Goal: Task Accomplishment & Management: Use online tool/utility

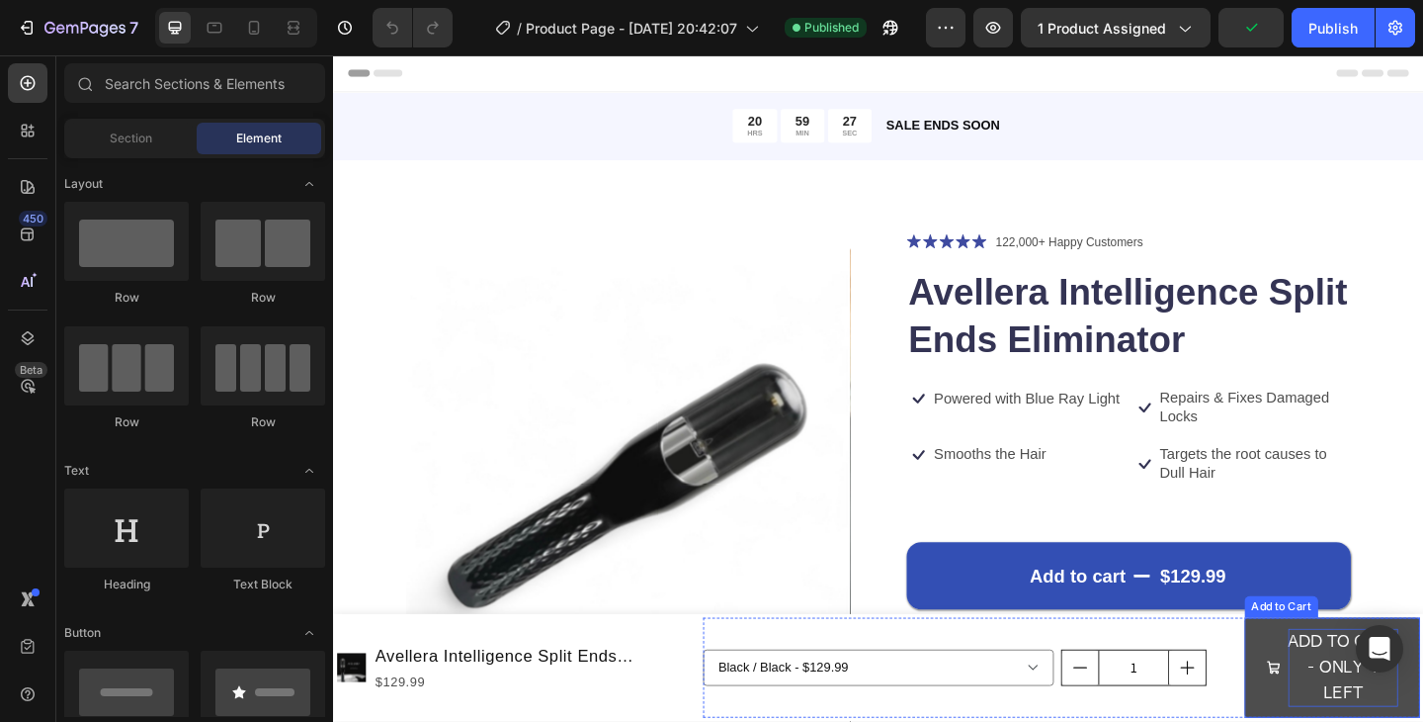
click at [1413, 712] on div "ADD TO CART - ONLY 4 LEFT" at bounding box center [1432, 721] width 120 height 85
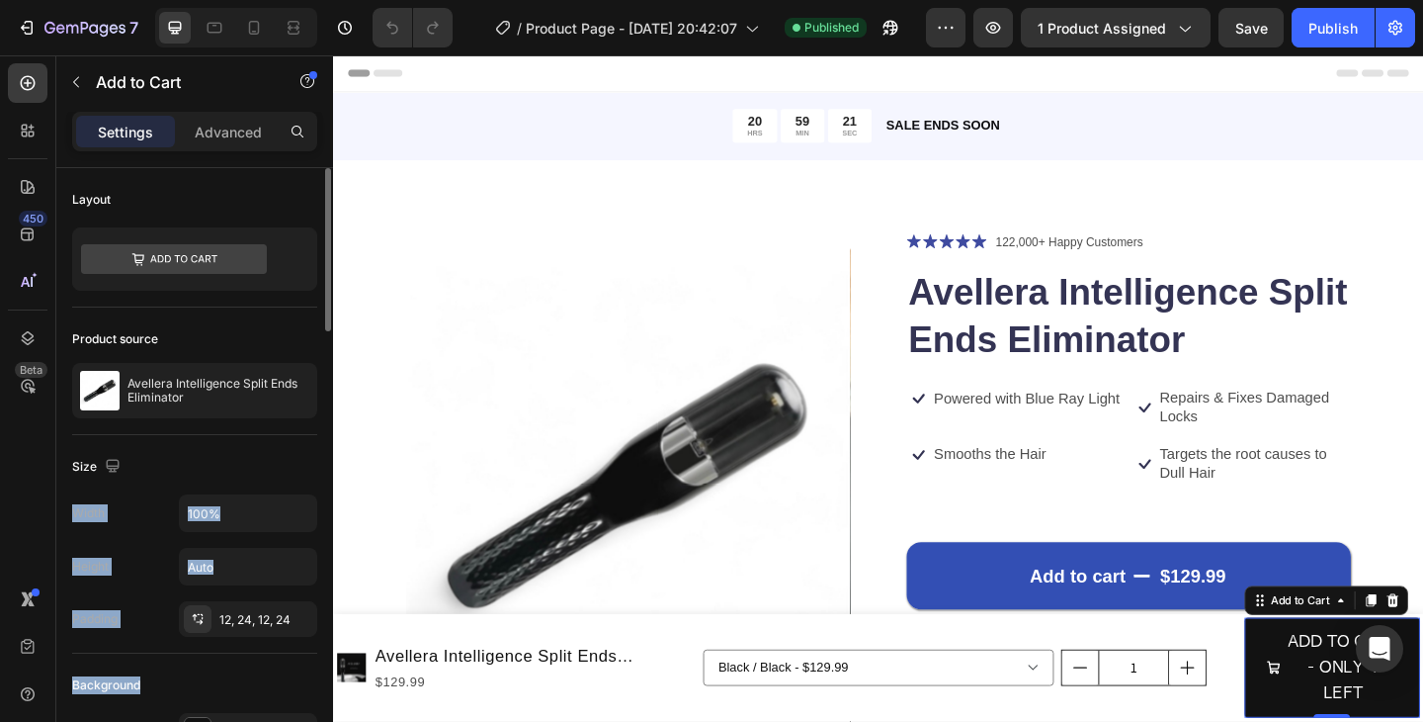
drag, startPoint x: 253, startPoint y: 438, endPoint x: 207, endPoint y: 687, distance: 253.4
click at [206, 679] on div "Background" at bounding box center [194, 685] width 245 height 32
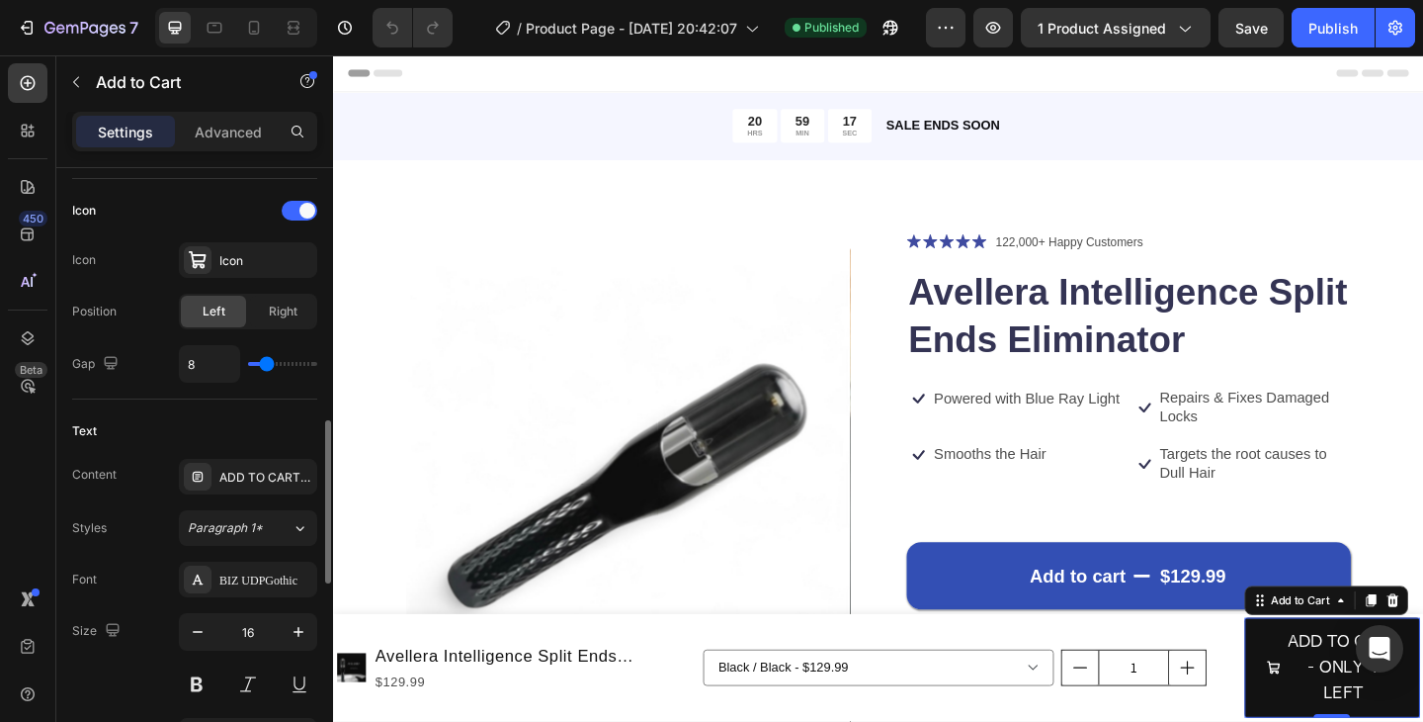
scroll to position [860, 0]
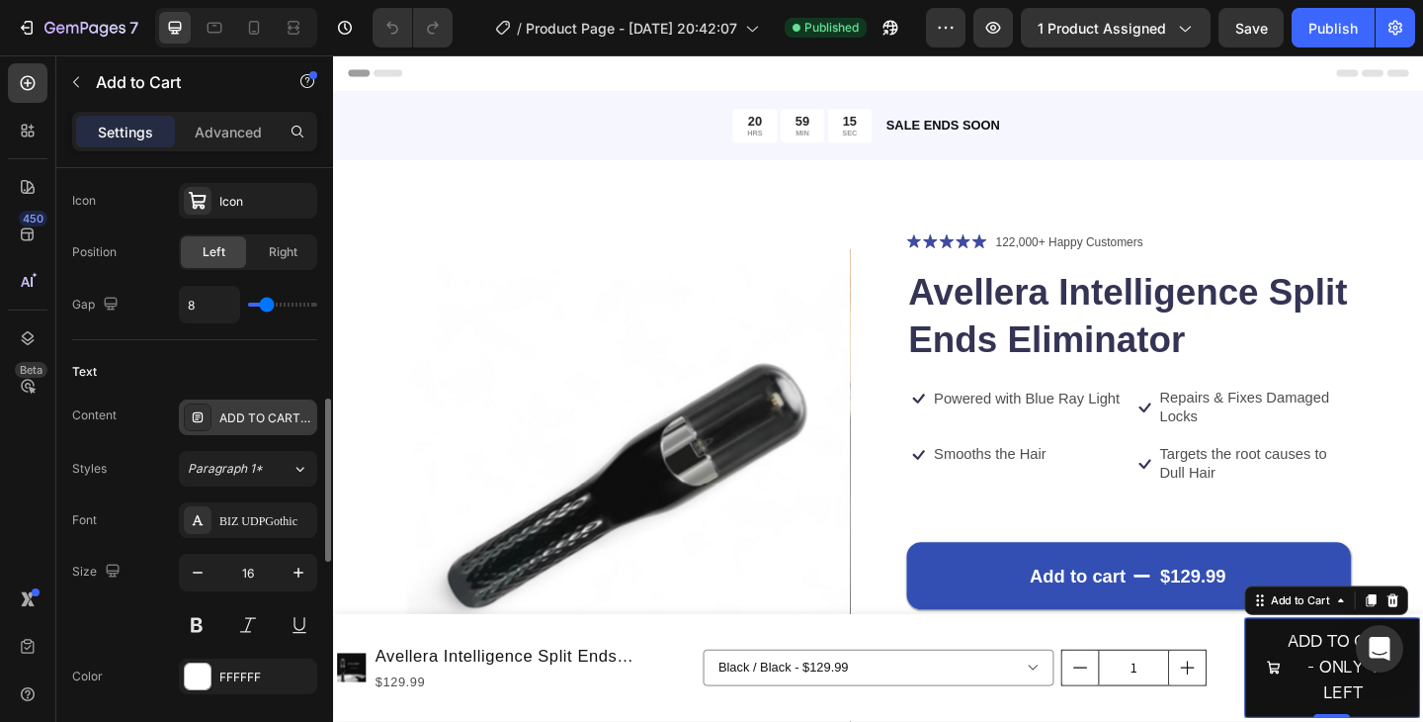
click at [266, 418] on div "ADD TO CART - ONLY 4 LEFT" at bounding box center [265, 418] width 93 height 18
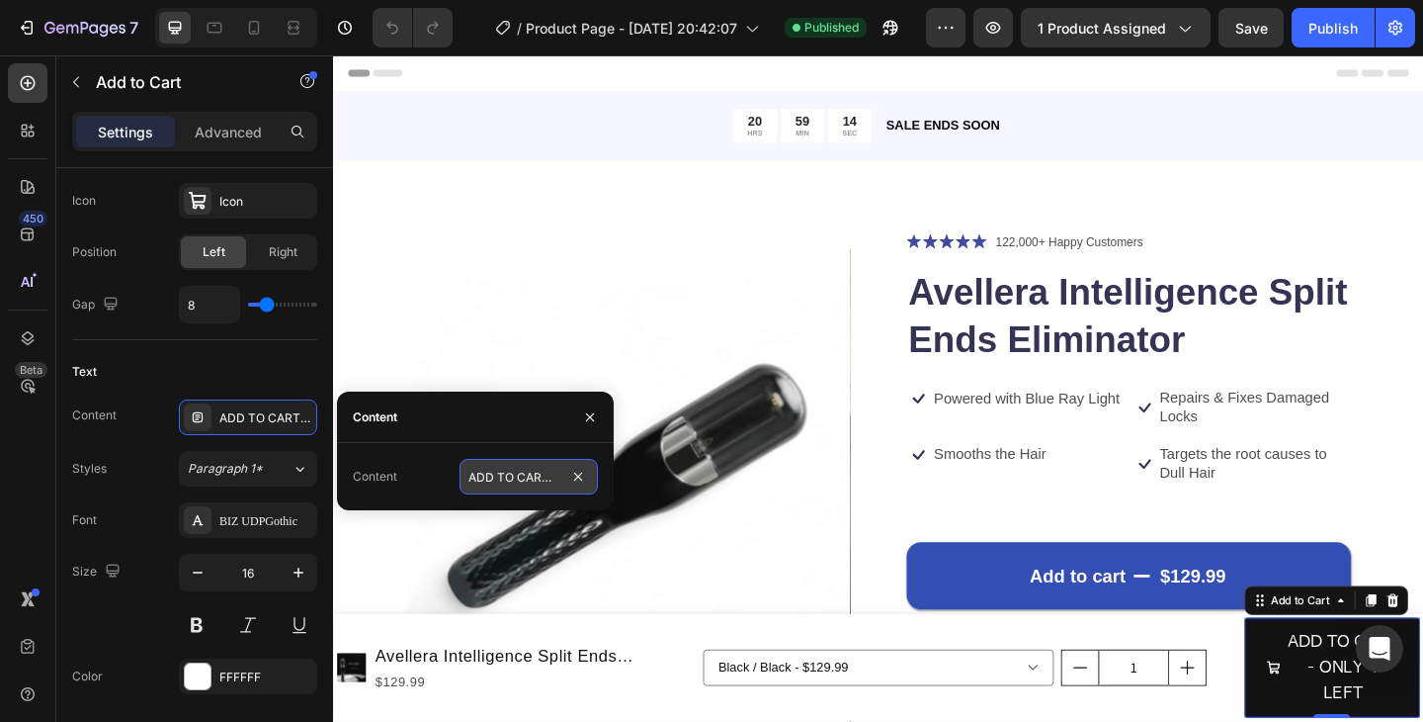
click at [526, 470] on input "ADD TO CART - ONLY 4 LEFT" at bounding box center [529, 477] width 138 height 36
click at [541, 478] on input "ADD TO CART - ONLY 4 LEFT" at bounding box center [529, 477] width 138 height 36
drag, startPoint x: 524, startPoint y: 478, endPoint x: 534, endPoint y: 481, distance: 10.3
click at [535, 481] on input "ADD TO CART - ONLY 4 LEFT" at bounding box center [529, 477] width 138 height 36
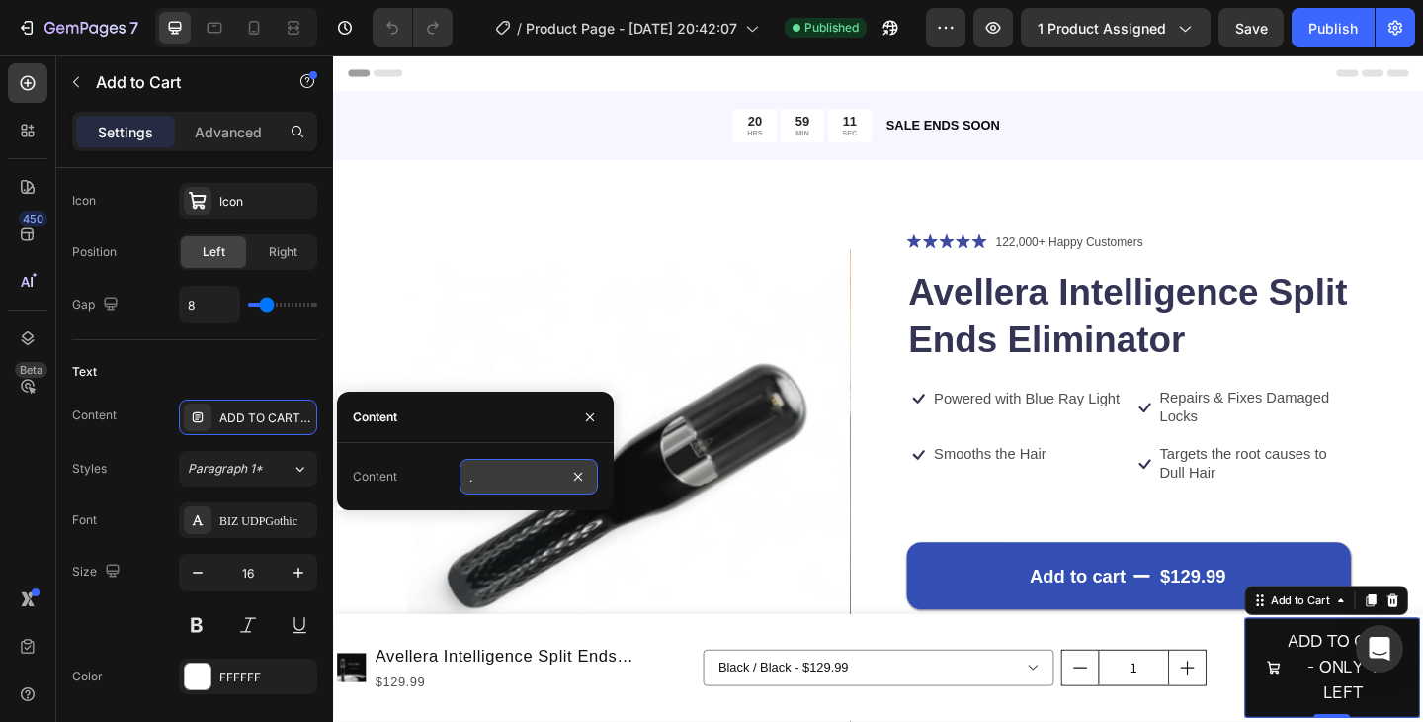
click at [526, 477] on input "ADD TO CART - ONLY 4 LEFT" at bounding box center [529, 477] width 138 height 36
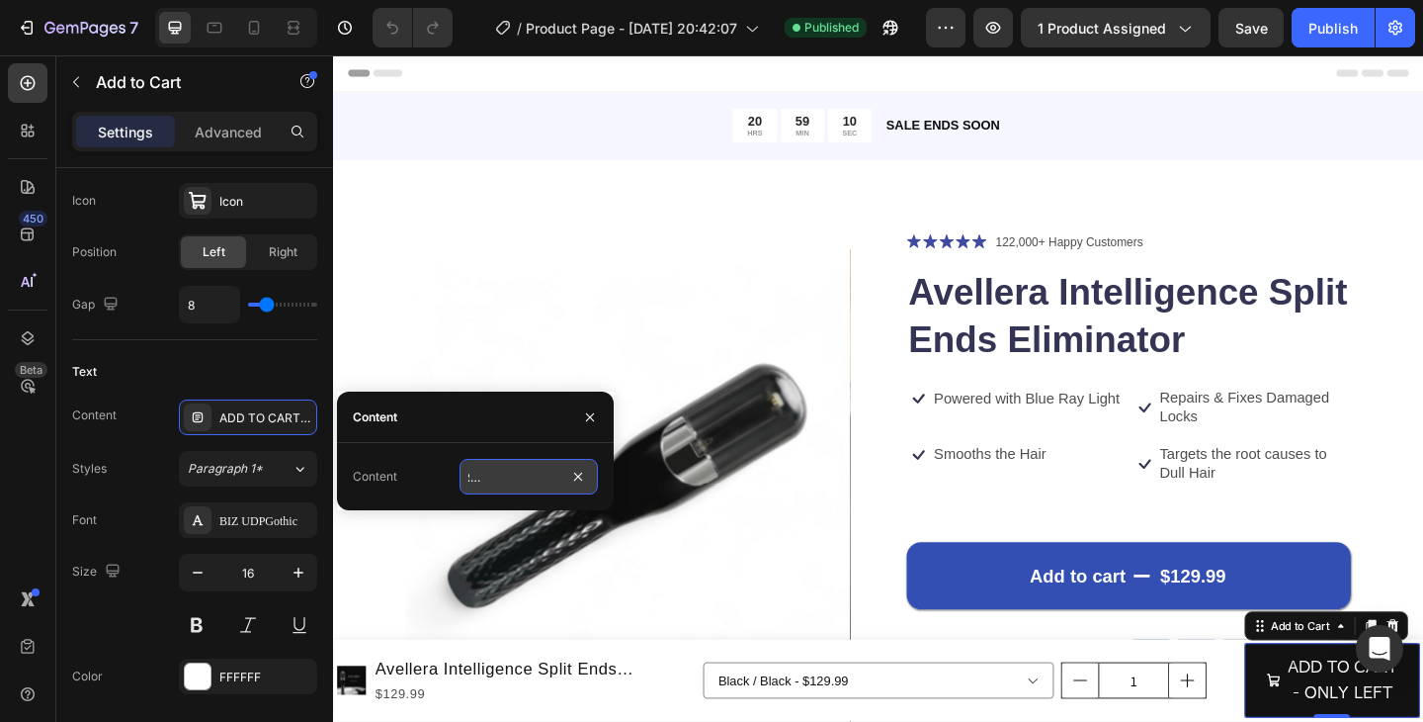
scroll to position [0, 71]
type input "ADD TO CART - ONLY 1 LEFT"
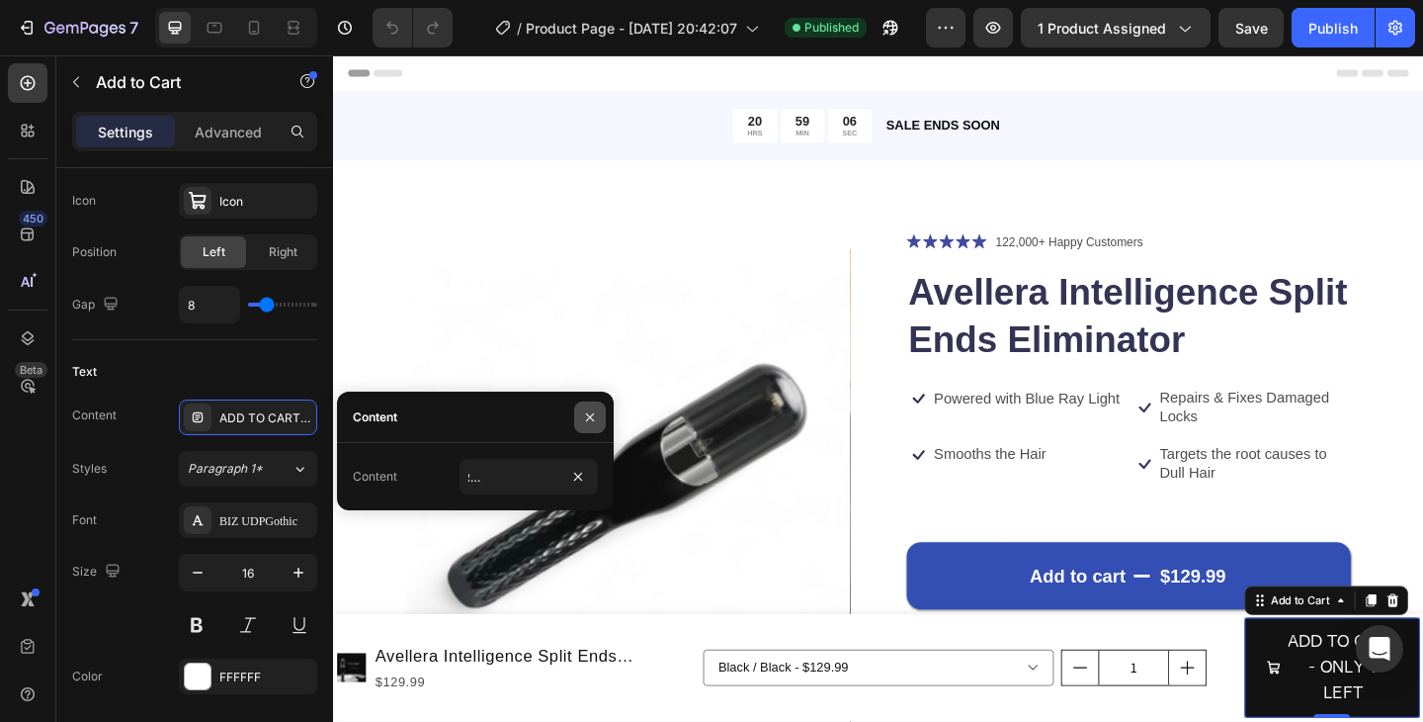
click at [593, 418] on icon "button" at bounding box center [590, 417] width 16 height 16
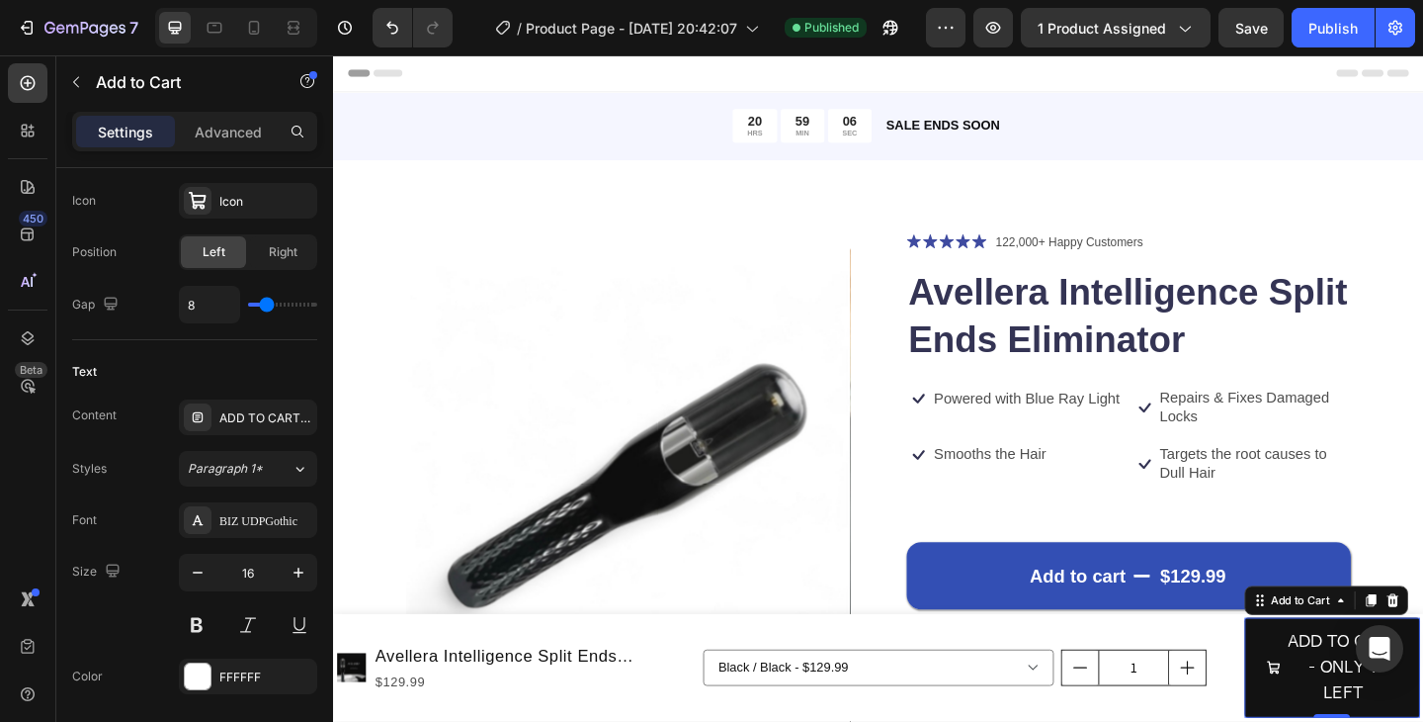
scroll to position [0, 0]
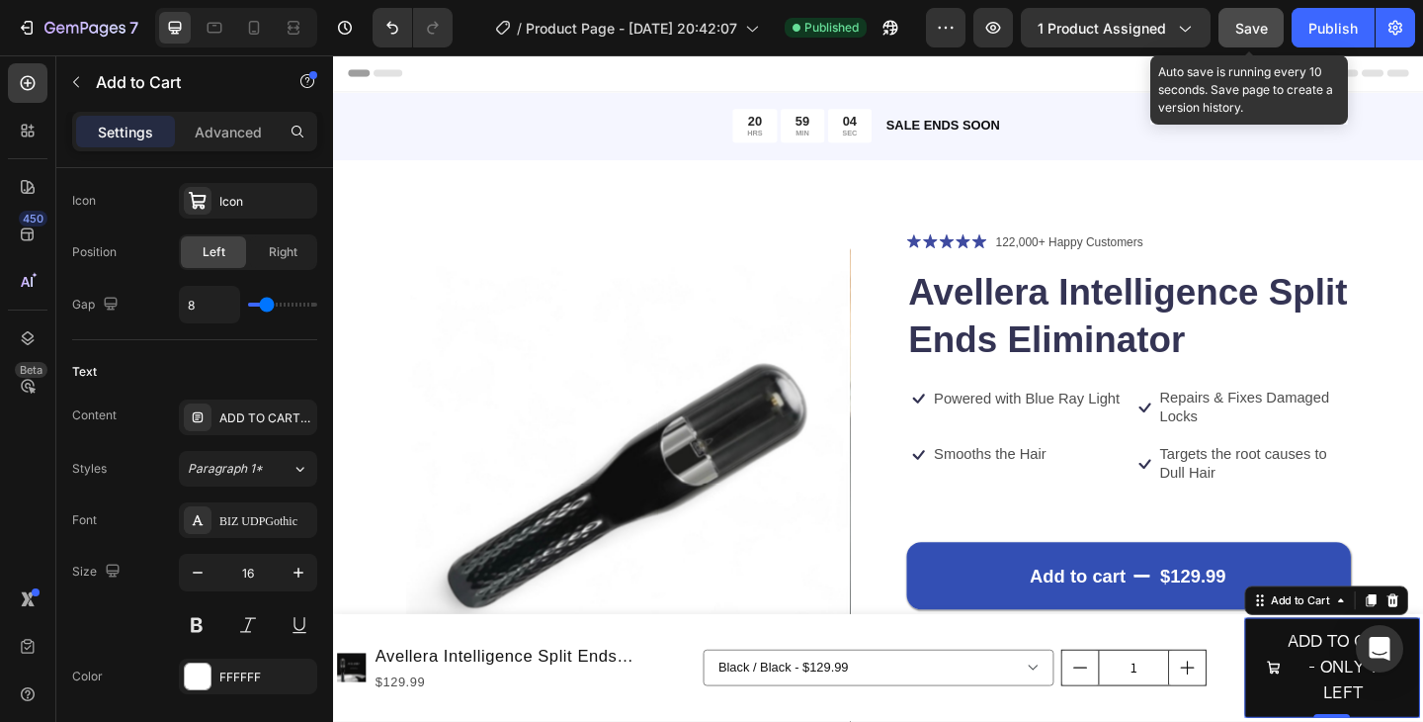
click at [1261, 37] on div "Save" at bounding box center [1251, 28] width 33 height 21
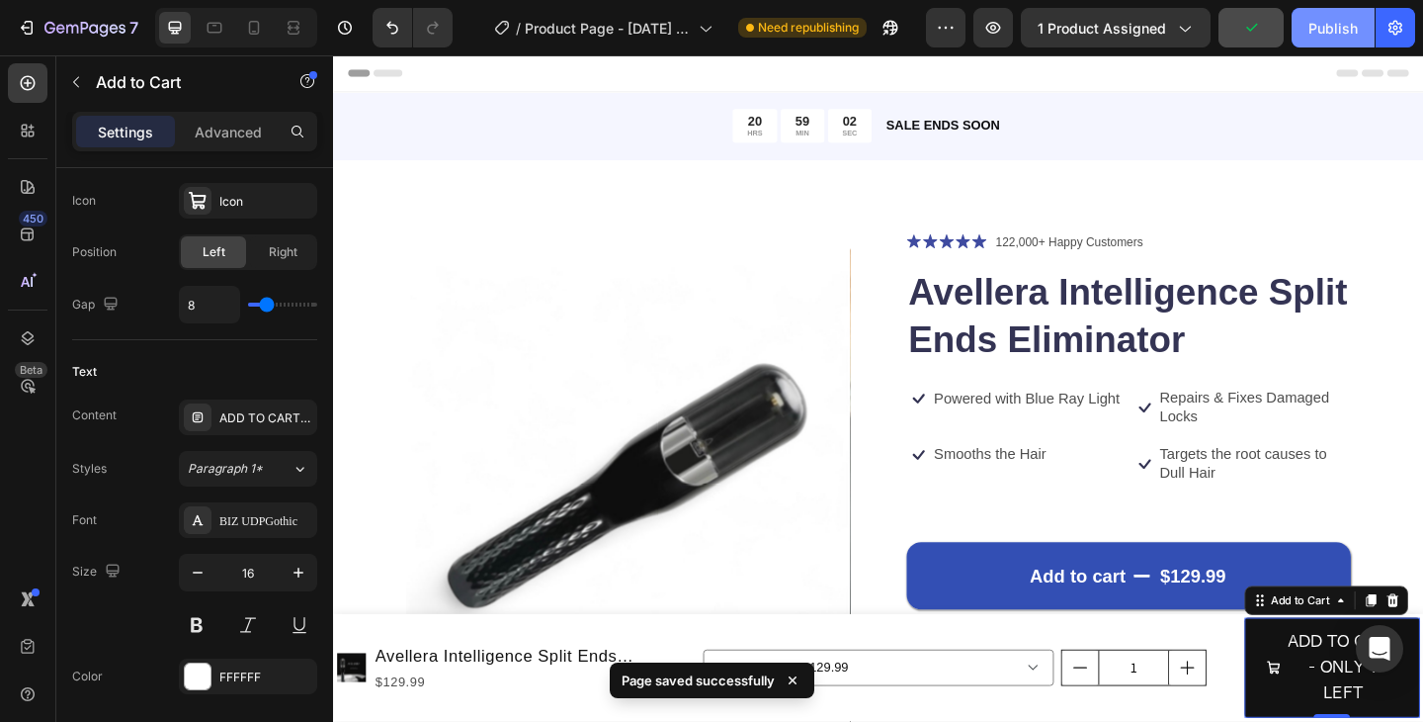
click at [1331, 28] on div "Publish" at bounding box center [1333, 28] width 49 height 21
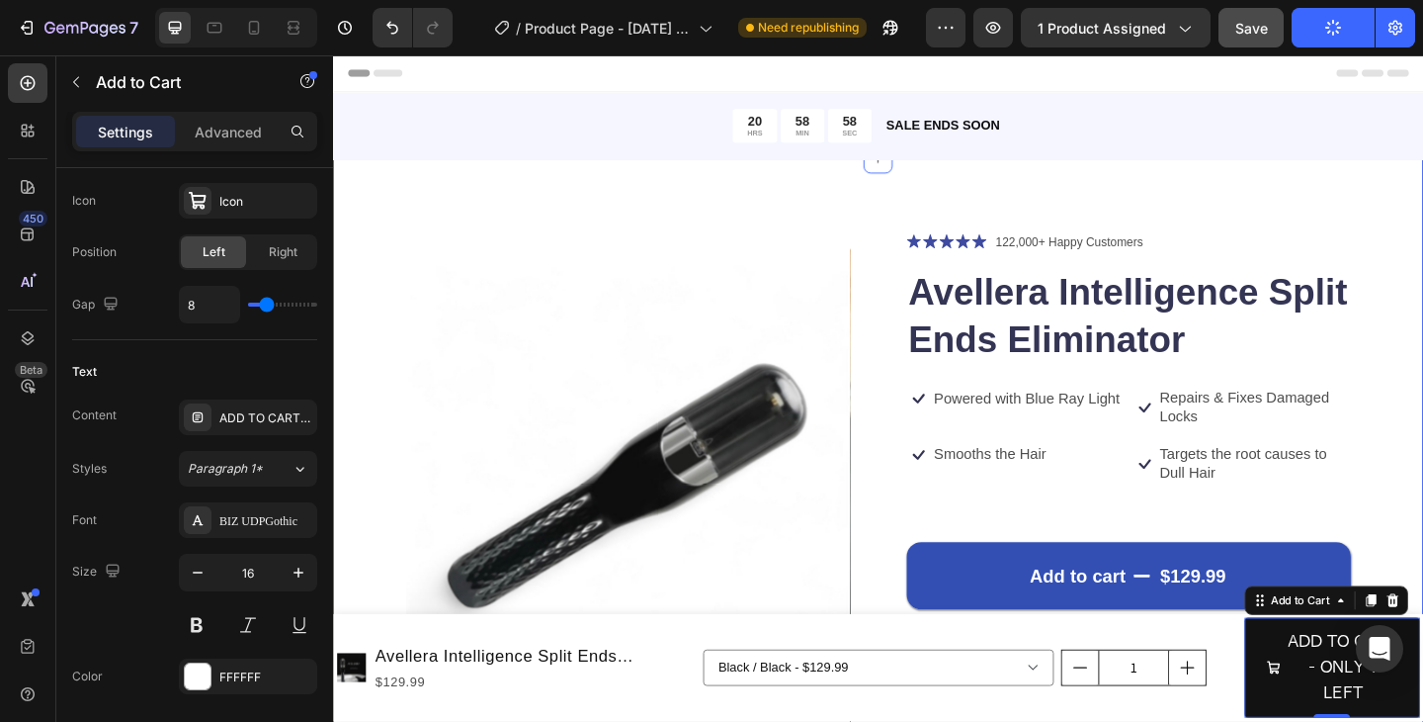
click at [1422, 214] on div "Product Images Icon Icon Icon Icon Icon Icon List 122,000+ Happy Customers Text…" at bounding box center [926, 637] width 1186 height 938
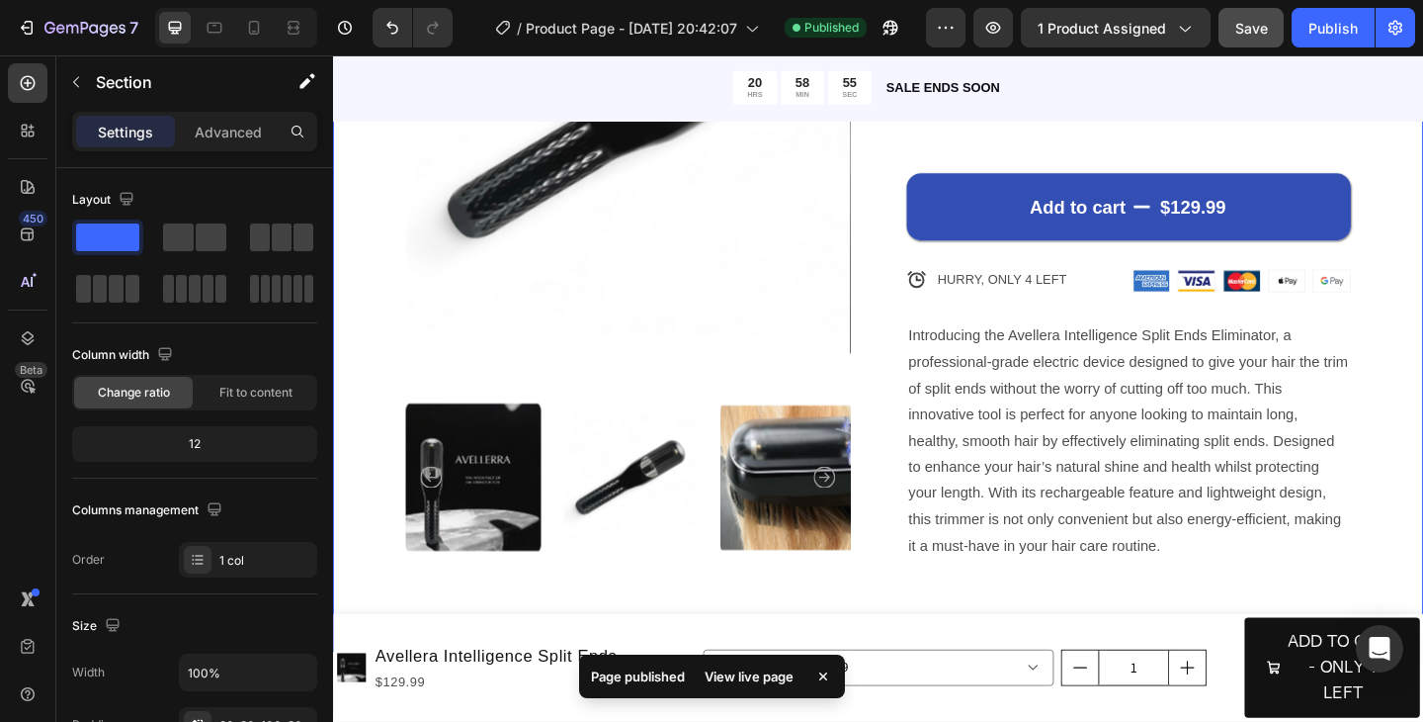
scroll to position [435, 0]
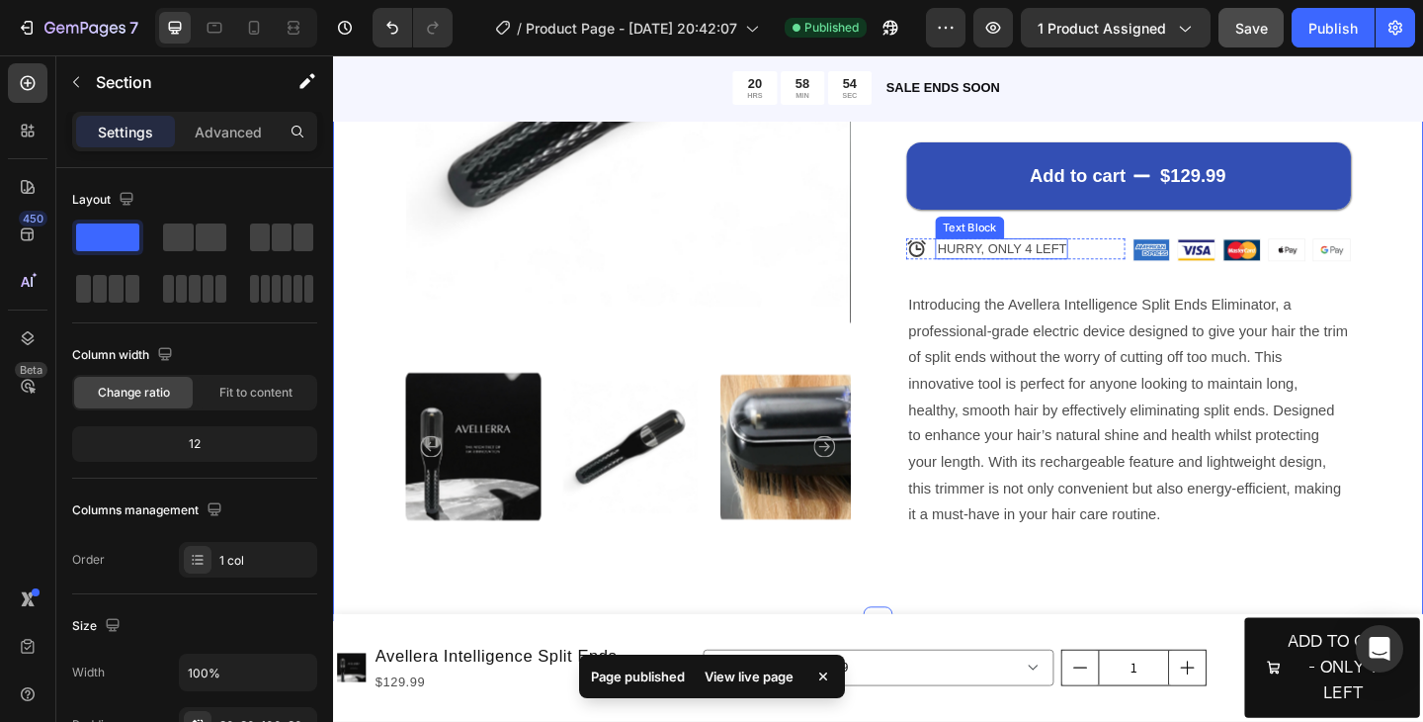
click at [1062, 270] on p "HURRY, ONLY 4 LEFT" at bounding box center [1060, 266] width 140 height 18
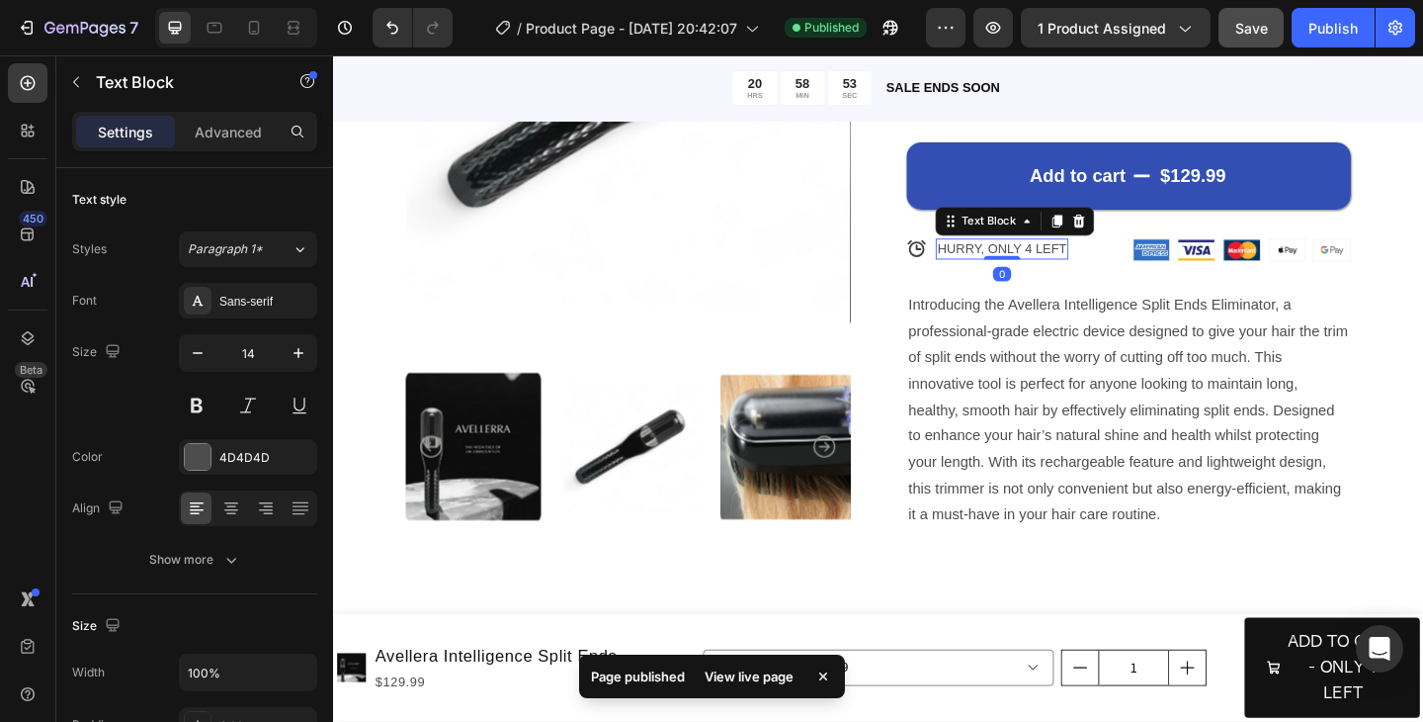
click at [1095, 265] on p "HURRY, ONLY 4 LEFT" at bounding box center [1060, 266] width 140 height 18
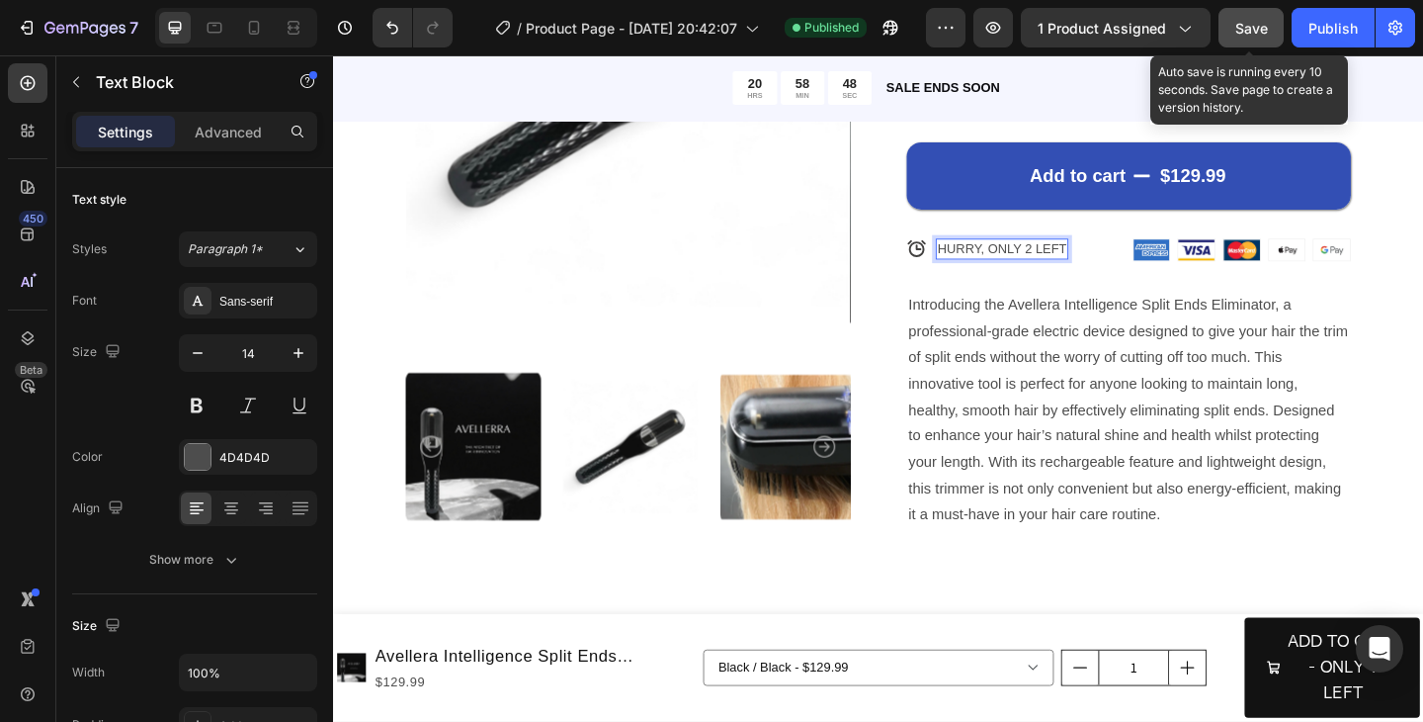
click at [1257, 36] on span "Save" at bounding box center [1251, 28] width 33 height 17
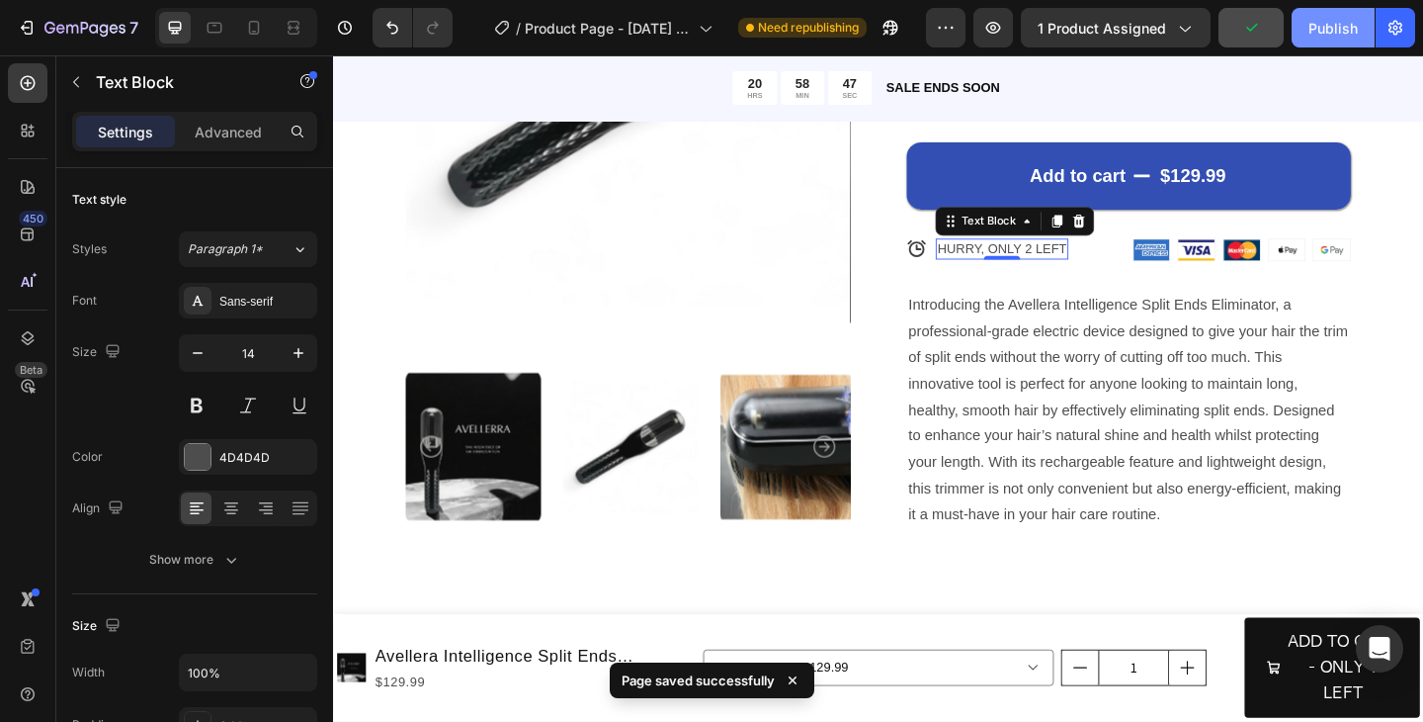
click at [1330, 34] on div "Publish" at bounding box center [1333, 28] width 49 height 21
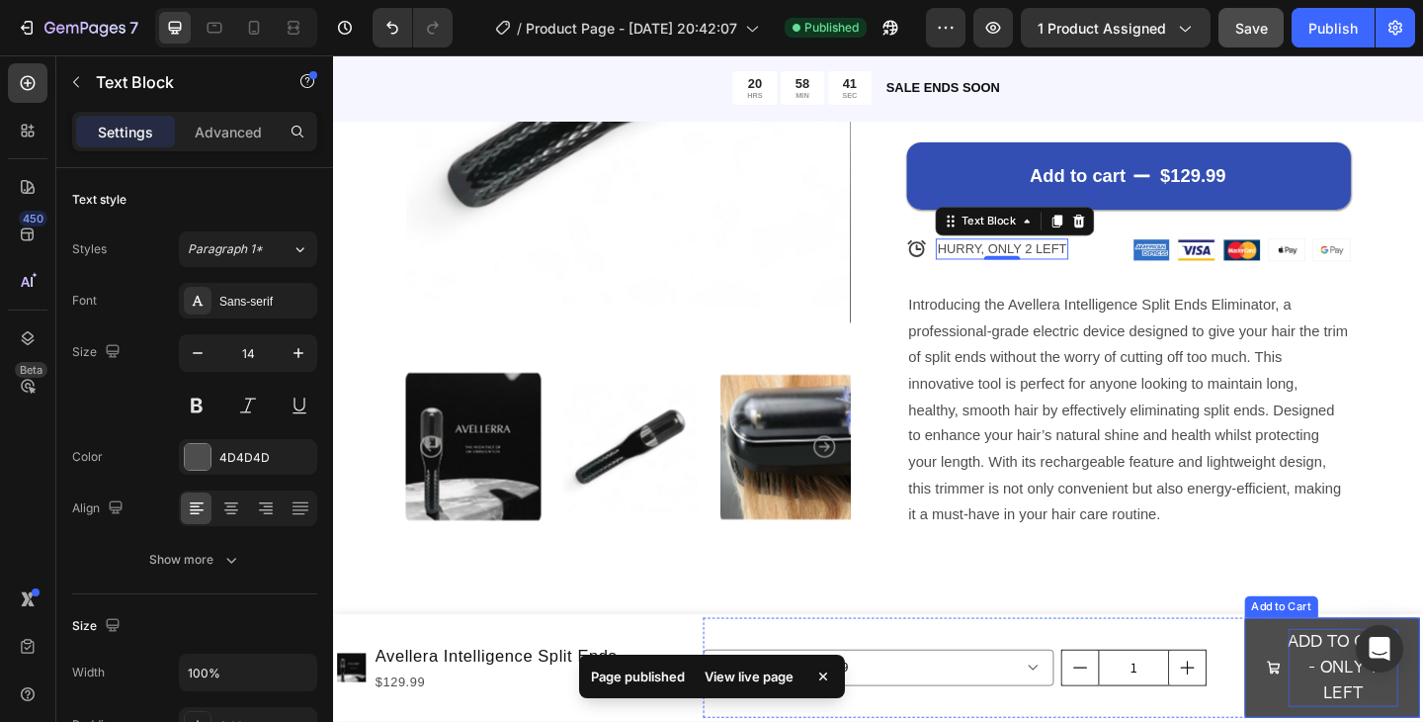
click at [1405, 721] on div "ADD TO CART - ONLY 1 LEFT" at bounding box center [1432, 721] width 120 height 85
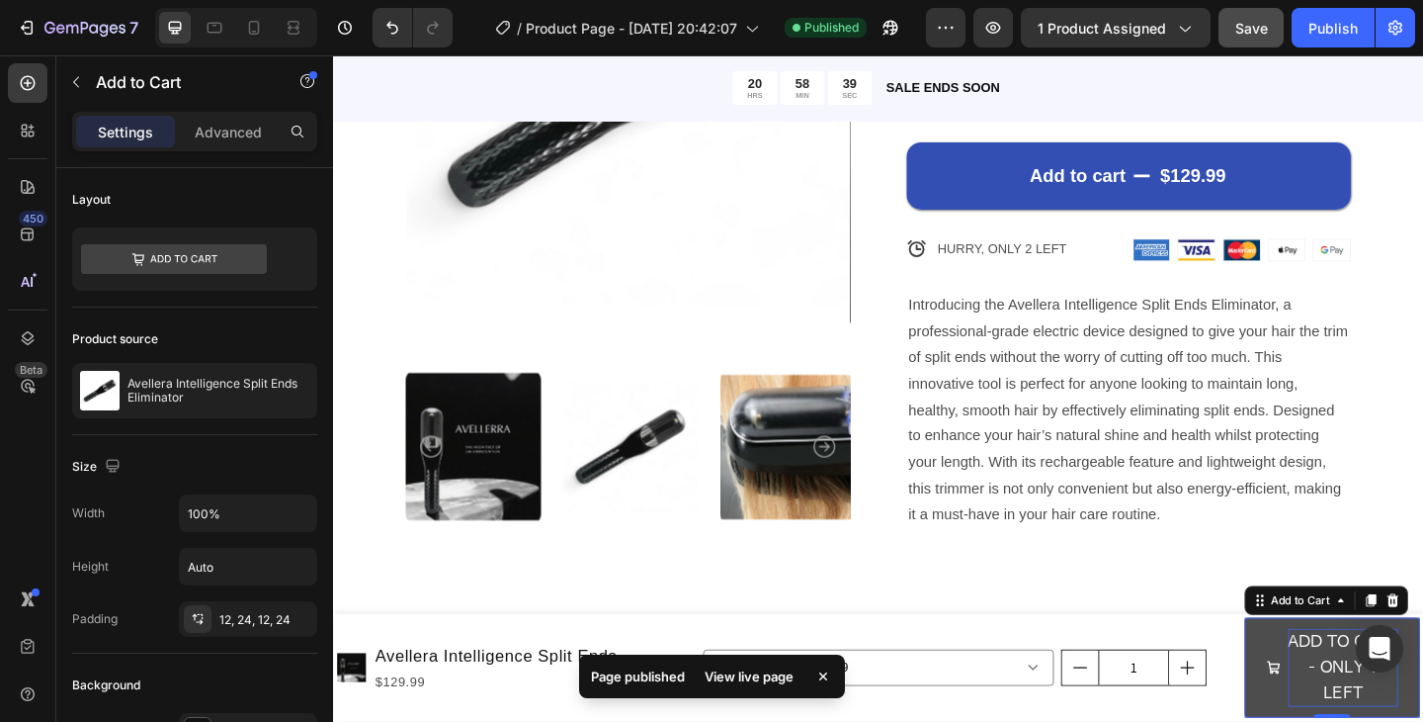
click at [1413, 721] on div "ADD TO CART - ONLY 1 LEFT" at bounding box center [1432, 721] width 120 height 85
click at [1411, 721] on p "ADD TO CART - ONLY 1 LEFT" at bounding box center [1432, 721] width 120 height 85
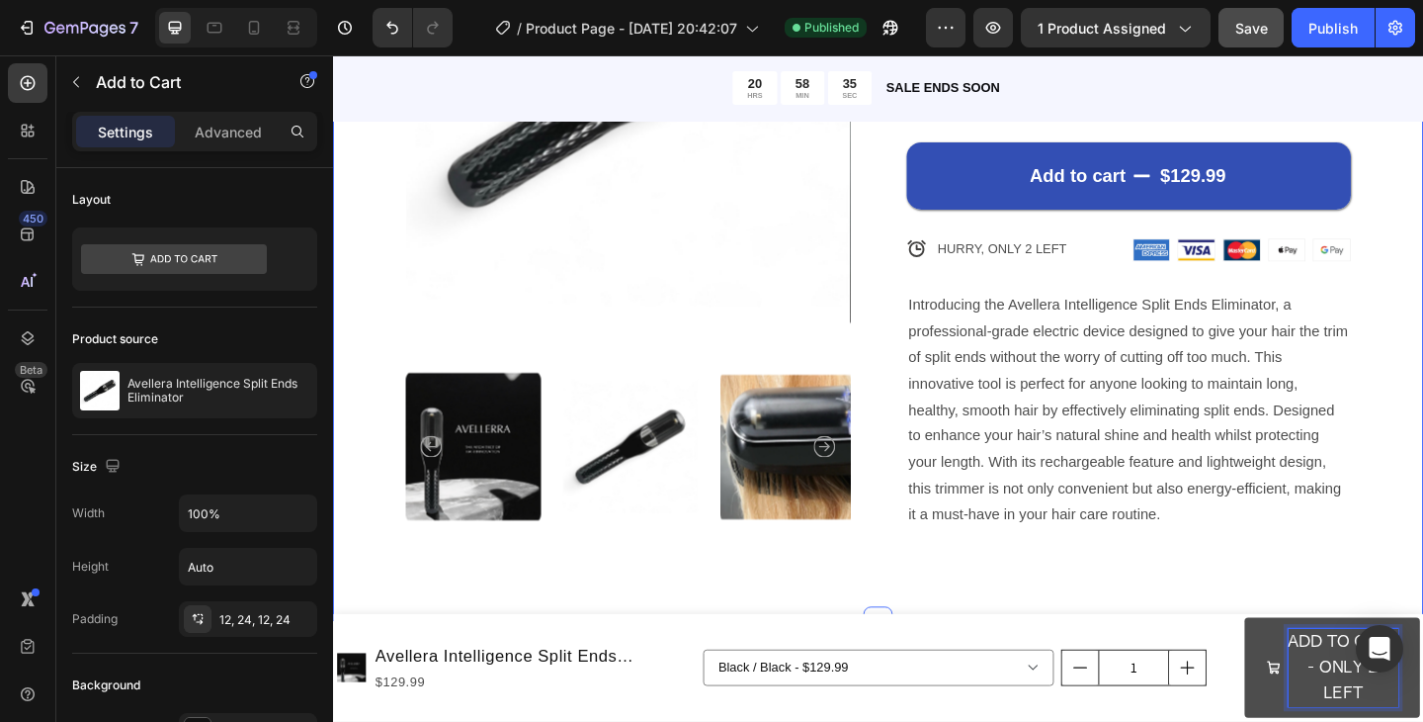
click at [1412, 600] on div "Product Images Icon Icon Icon Icon Icon Icon List 122,000+ Happy Customers Text…" at bounding box center [926, 202] width 1186 height 938
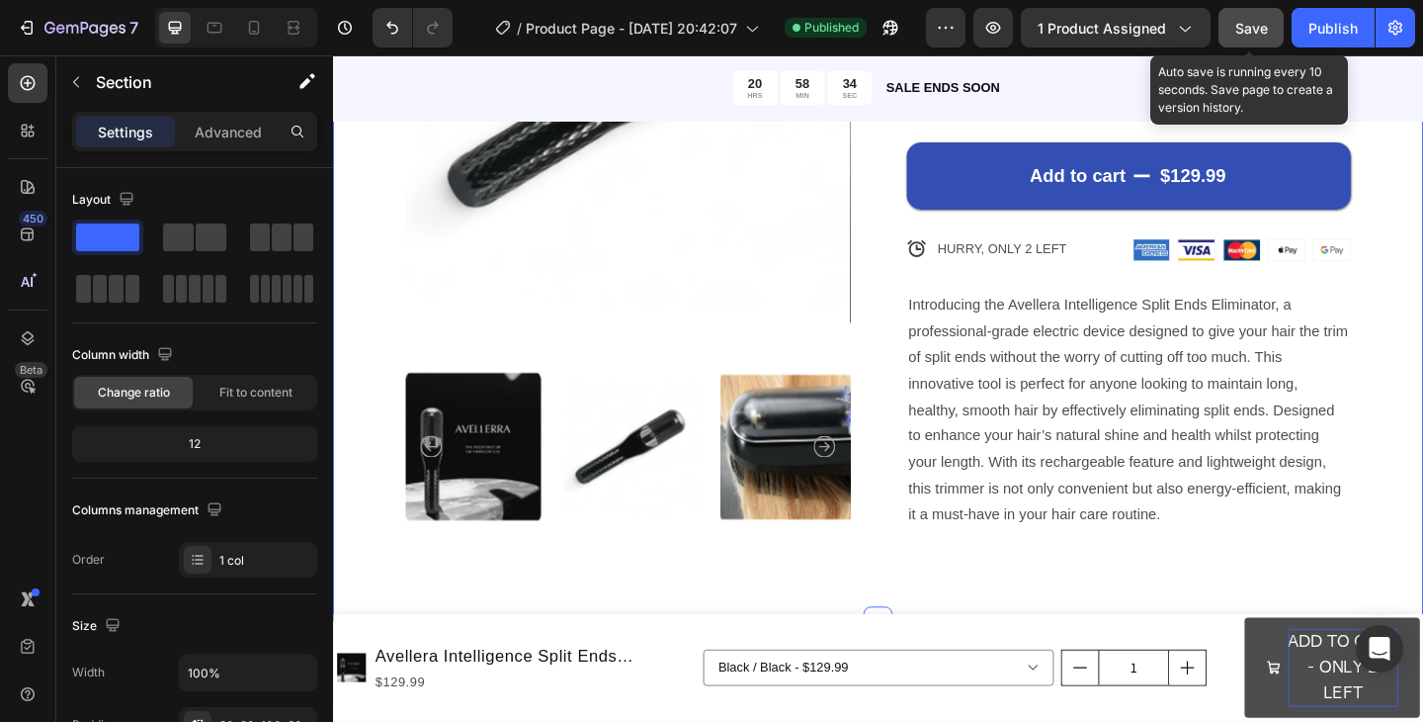
click at [1274, 33] on button "Save" at bounding box center [1251, 28] width 65 height 40
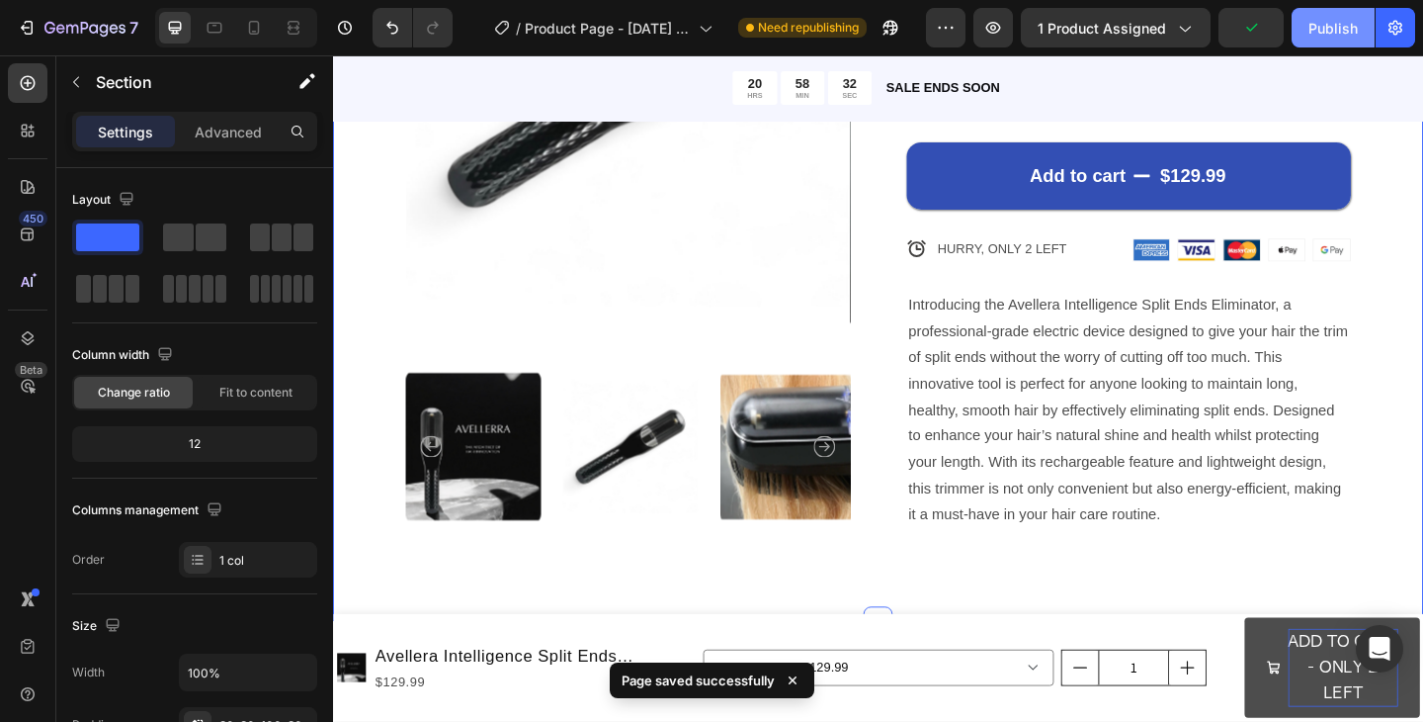
click at [1341, 23] on div "Publish" at bounding box center [1333, 28] width 49 height 21
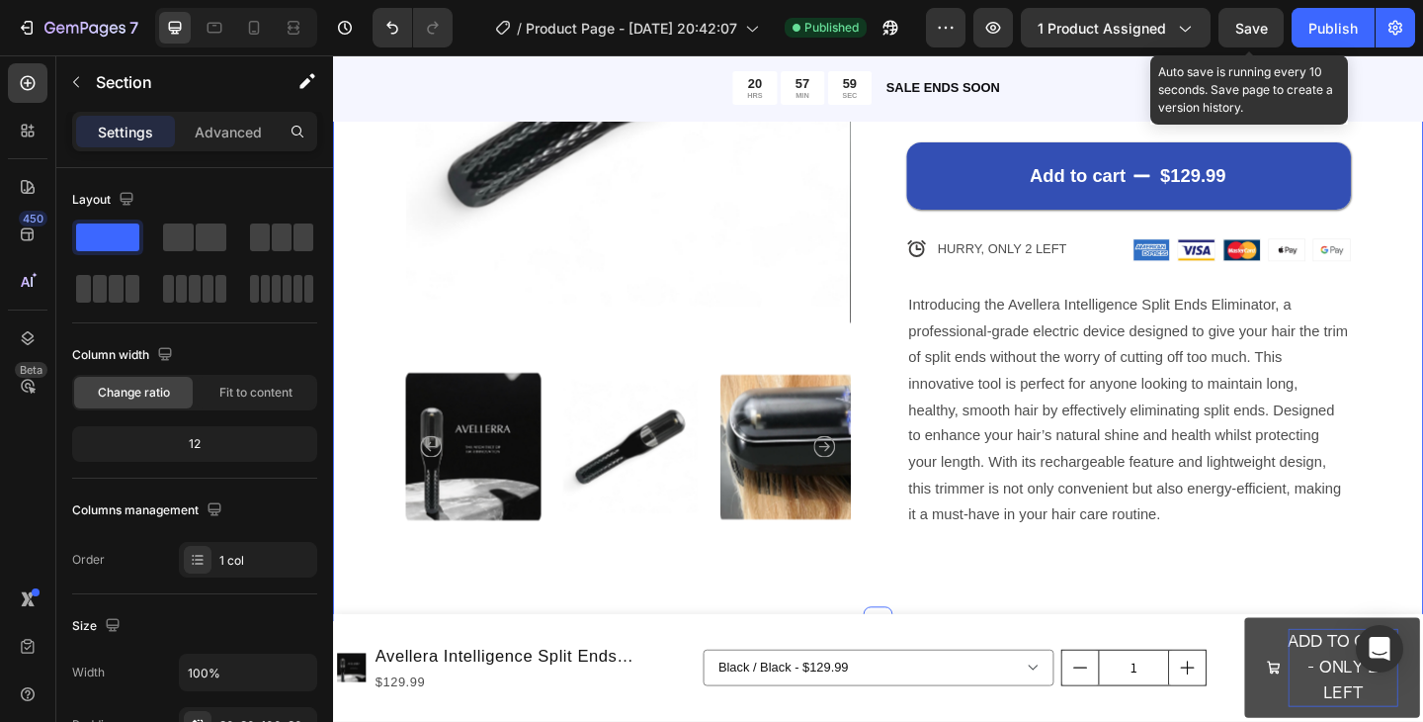
click at [1252, 27] on span "Save" at bounding box center [1251, 28] width 33 height 17
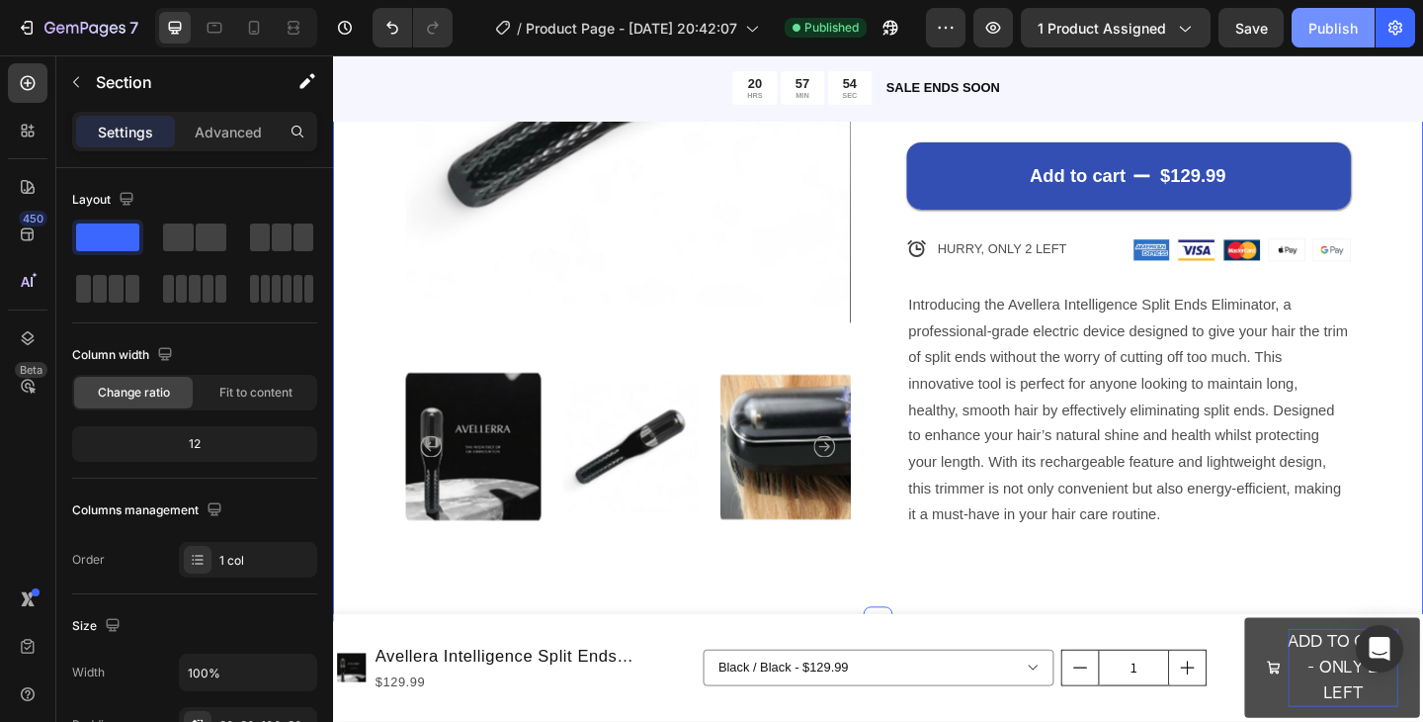
click at [1306, 21] on button "Publish" at bounding box center [1333, 28] width 83 height 40
